Goal: Task Accomplishment & Management: Use online tool/utility

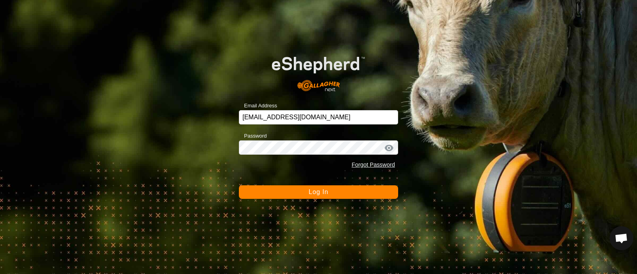
drag, startPoint x: 289, startPoint y: 190, endPoint x: 295, endPoint y: 189, distance: 5.3
click at [295, 189] on button "Log In" at bounding box center [318, 193] width 159 height 14
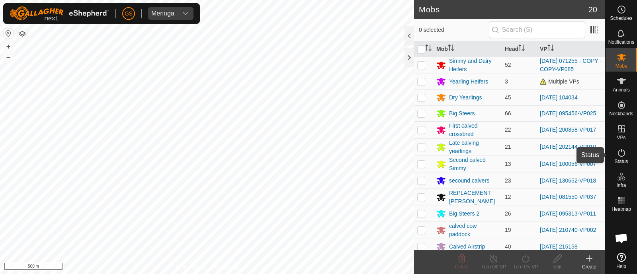
click at [623, 154] on icon at bounding box center [622, 153] width 10 height 10
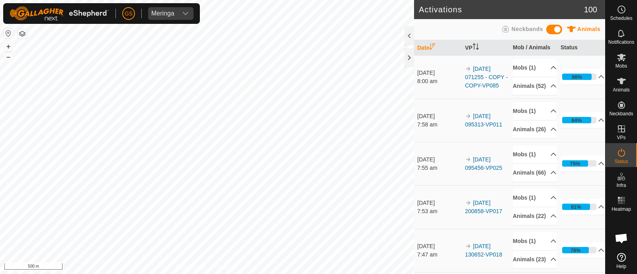
click at [622, 153] on icon at bounding box center [622, 153] width 10 height 10
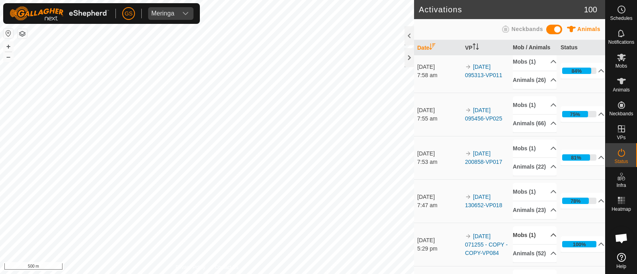
scroll to position [99, 0]
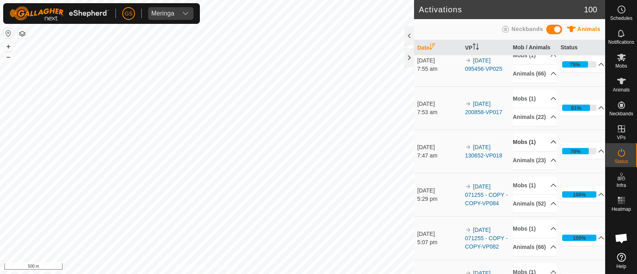
click at [531, 151] on p-accordion-header "Mobs (1)" at bounding box center [535, 142] width 44 height 18
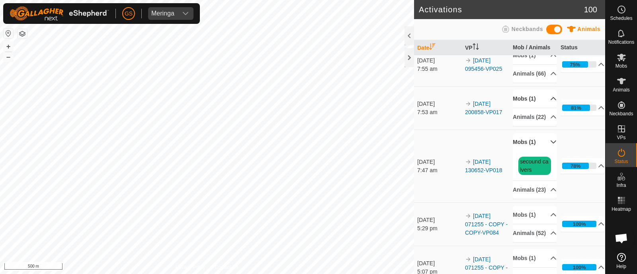
click at [530, 108] on p-accordion-header "Mobs (1)" at bounding box center [535, 99] width 44 height 18
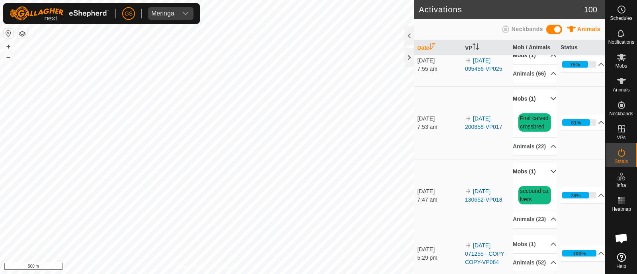
click at [528, 64] on p-accordion-header "Mobs (1)" at bounding box center [535, 56] width 44 height 18
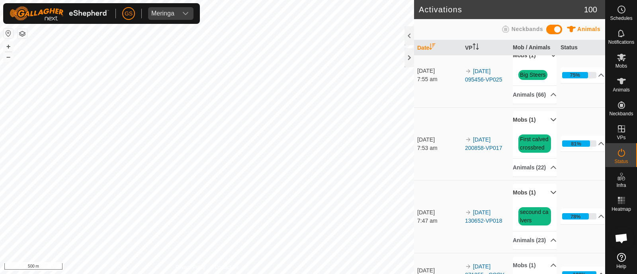
click at [542, 64] on p-accordion-header "Mobs (1)" at bounding box center [535, 56] width 44 height 18
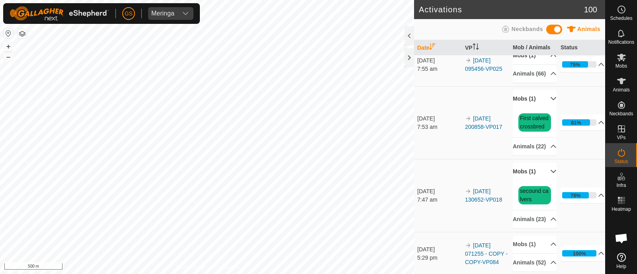
click at [541, 108] on p-accordion-header "Mobs (1)" at bounding box center [535, 99] width 44 height 18
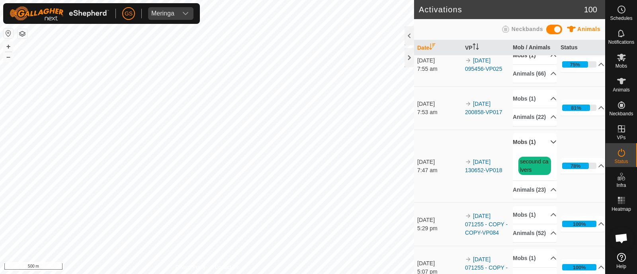
drag, startPoint x: 545, startPoint y: 175, endPoint x: 494, endPoint y: 167, distance: 51.6
click at [544, 151] on p-accordion-header "Mobs (1)" at bounding box center [535, 142] width 44 height 18
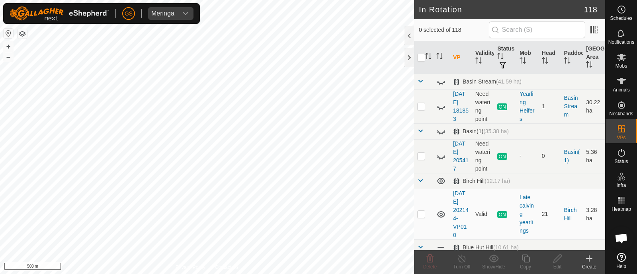
checkbox input "true"
click at [524, 260] on icon at bounding box center [526, 259] width 10 height 10
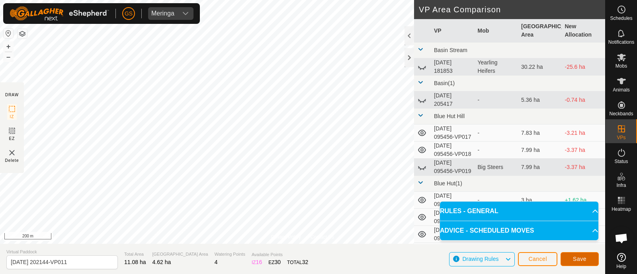
click at [575, 260] on span "Save" at bounding box center [580, 259] width 14 height 6
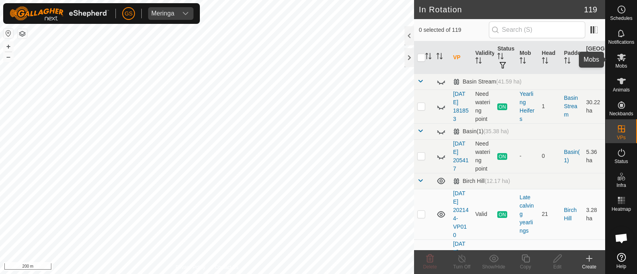
click at [617, 63] on es-mob-svg-icon at bounding box center [621, 57] width 14 height 13
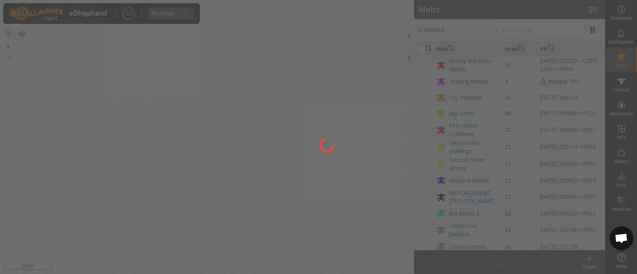
click at [419, 147] on div at bounding box center [318, 137] width 637 height 274
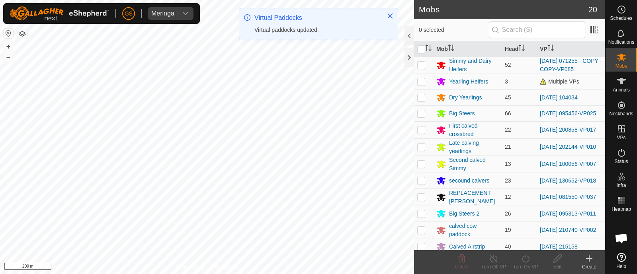
click at [419, 147] on p-checkbox at bounding box center [421, 147] width 8 height 6
checkbox input "true"
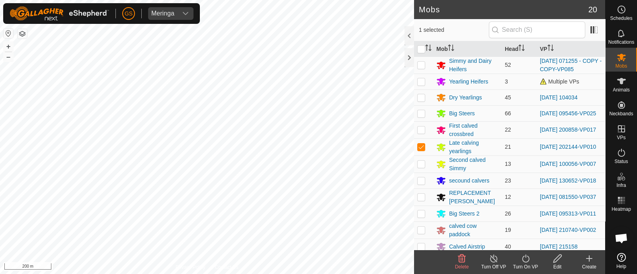
click at [526, 261] on icon at bounding box center [526, 259] width 10 height 10
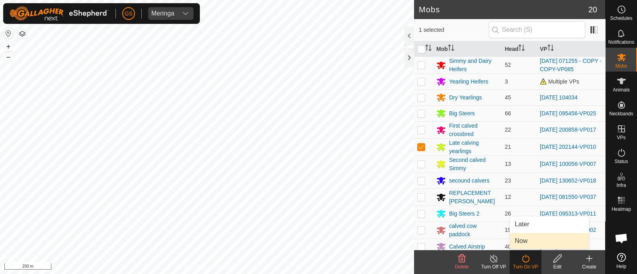
click at [522, 242] on link "Now" at bounding box center [549, 241] width 79 height 16
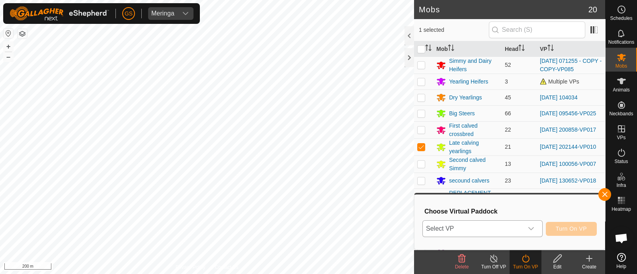
click at [522, 232] on span "Select VP" at bounding box center [473, 229] width 100 height 16
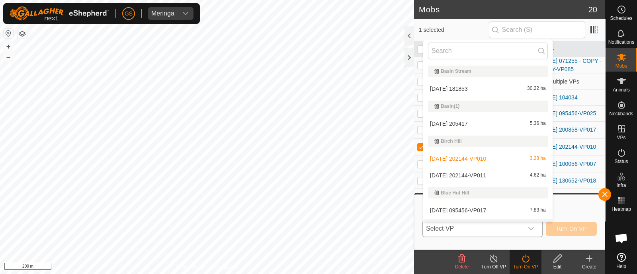
scroll to position [14, 0]
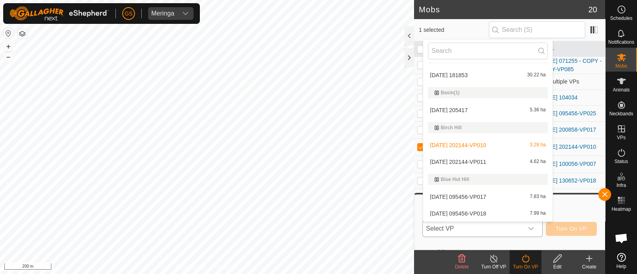
click at [491, 160] on li "[DATE] 202144-VP011 4.62 ha" at bounding box center [487, 162] width 129 height 16
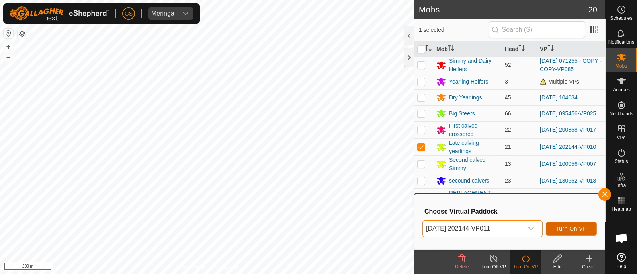
click at [565, 226] on span "Turn On VP" at bounding box center [571, 229] width 31 height 6
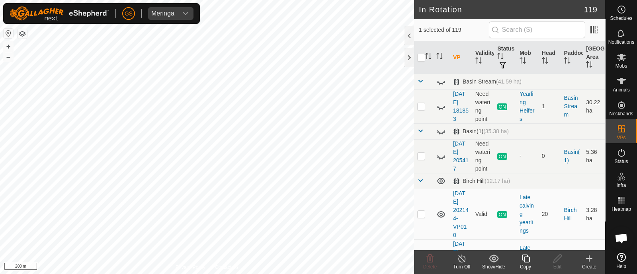
click at [526, 258] on icon at bounding box center [526, 259] width 10 height 10
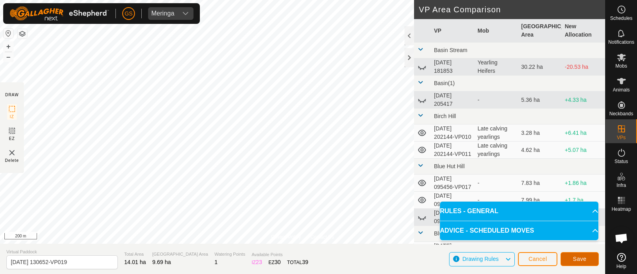
click at [570, 256] on button "Save" at bounding box center [580, 259] width 38 height 14
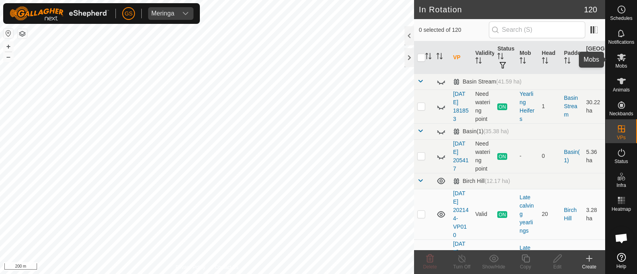
click at [623, 59] on icon at bounding box center [621, 58] width 9 height 8
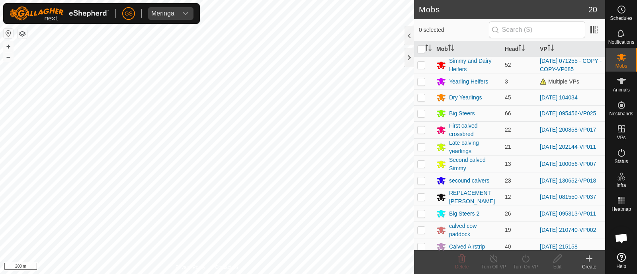
click at [422, 180] on p-checkbox at bounding box center [421, 181] width 8 height 6
checkbox input "true"
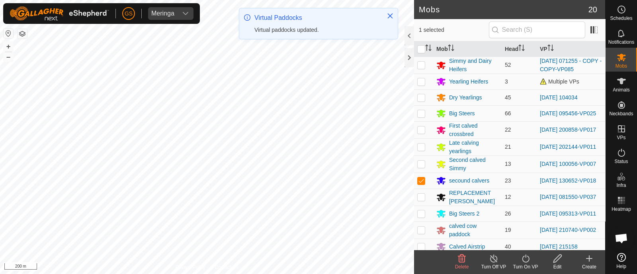
click at [525, 258] on icon at bounding box center [526, 259] width 10 height 10
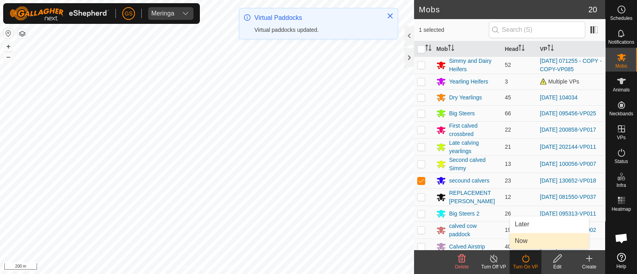
click at [522, 245] on link "Now" at bounding box center [549, 241] width 79 height 16
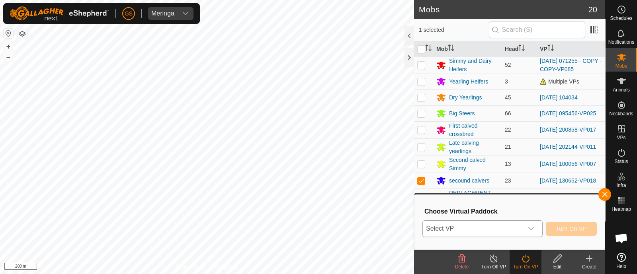
click at [524, 230] on div "dropdown trigger" at bounding box center [531, 229] width 16 height 16
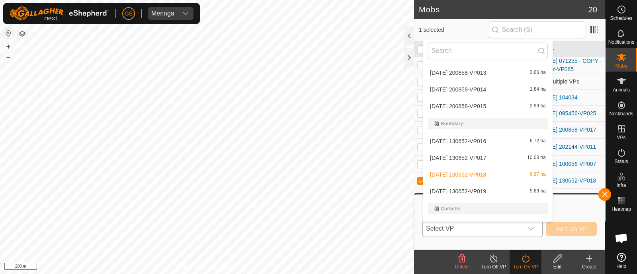
scroll to position [796, 0]
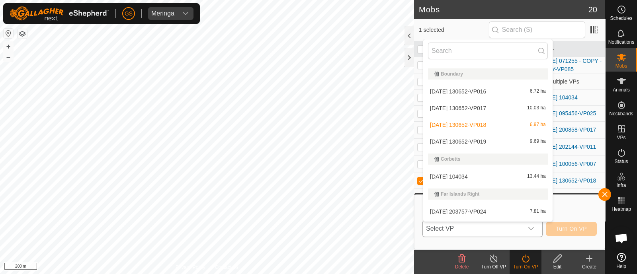
click at [475, 142] on li "[DATE] 130652-VP019 9.69 ha" at bounding box center [487, 142] width 129 height 16
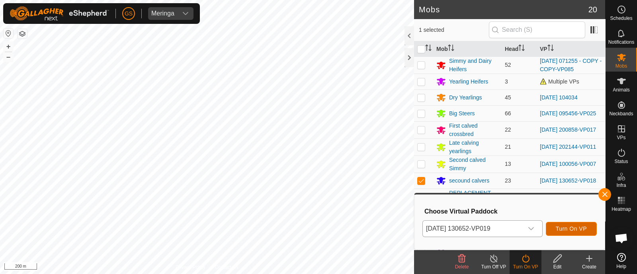
click at [575, 226] on span "Turn On VP" at bounding box center [571, 229] width 31 height 6
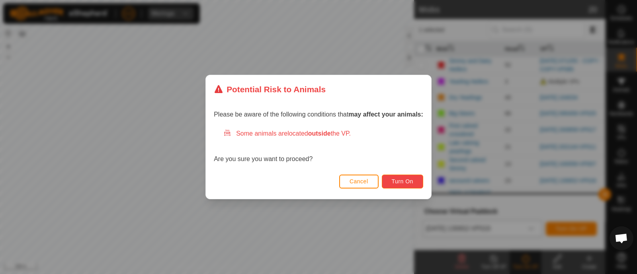
click at [406, 184] on span "Turn On" at bounding box center [402, 181] width 21 height 6
